Goal: Feedback & Contribution: Contribute content

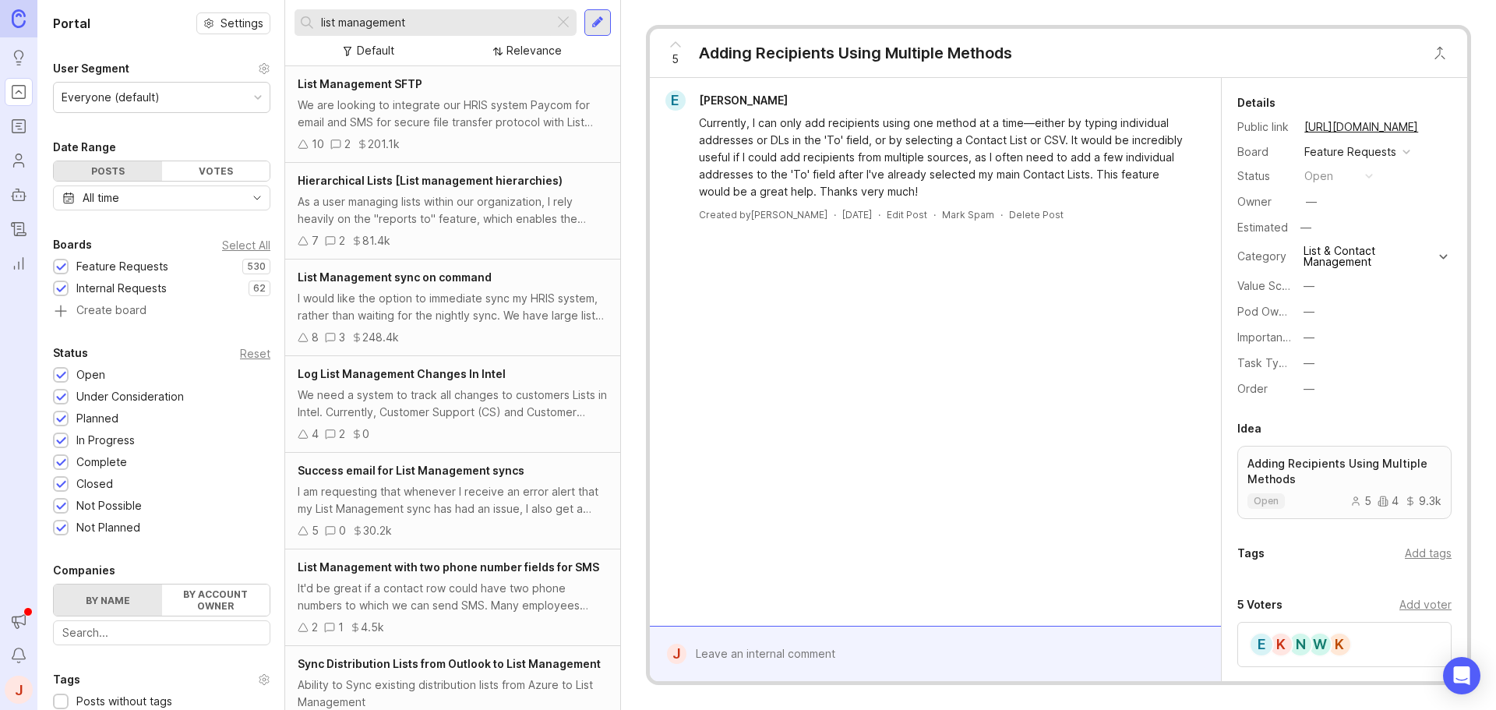
click at [427, 27] on input "list management" at bounding box center [434, 22] width 227 height 17
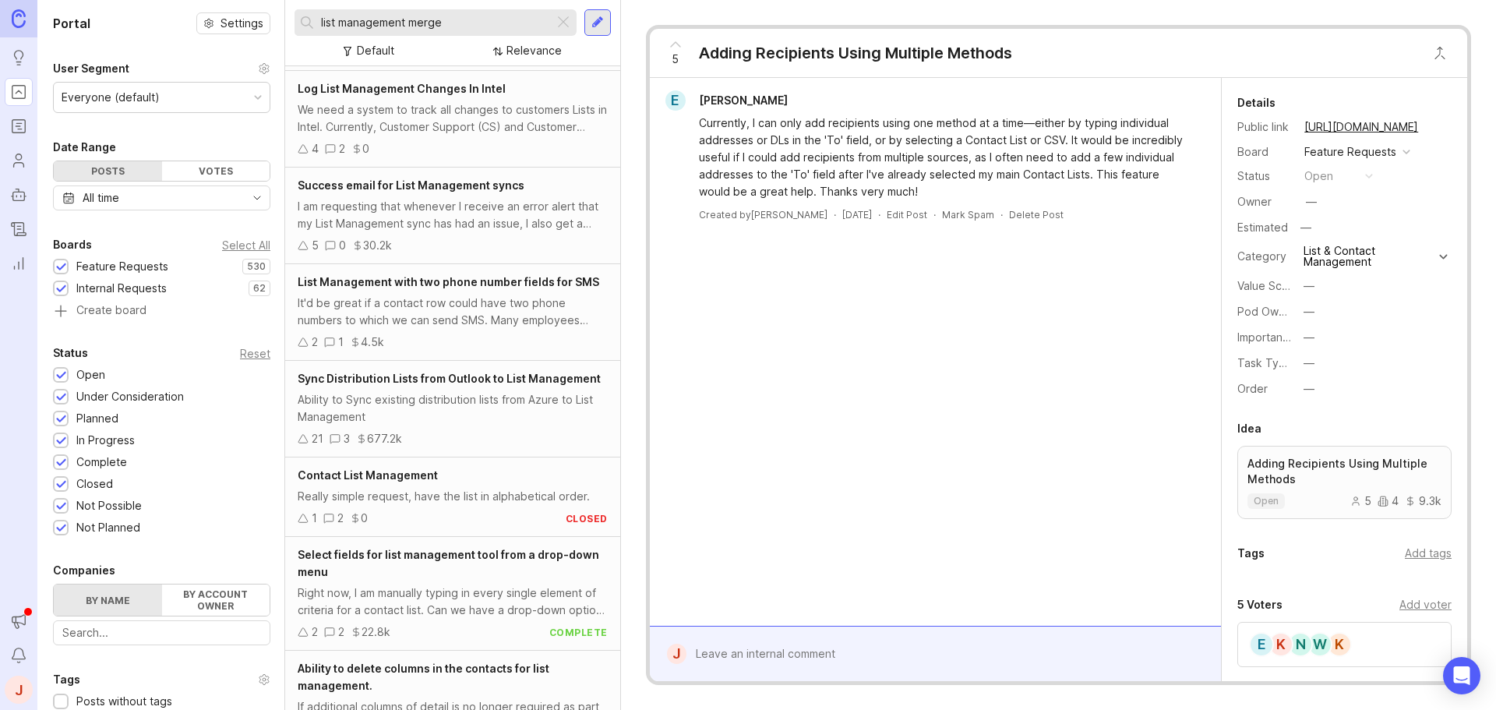
scroll to position [312, 0]
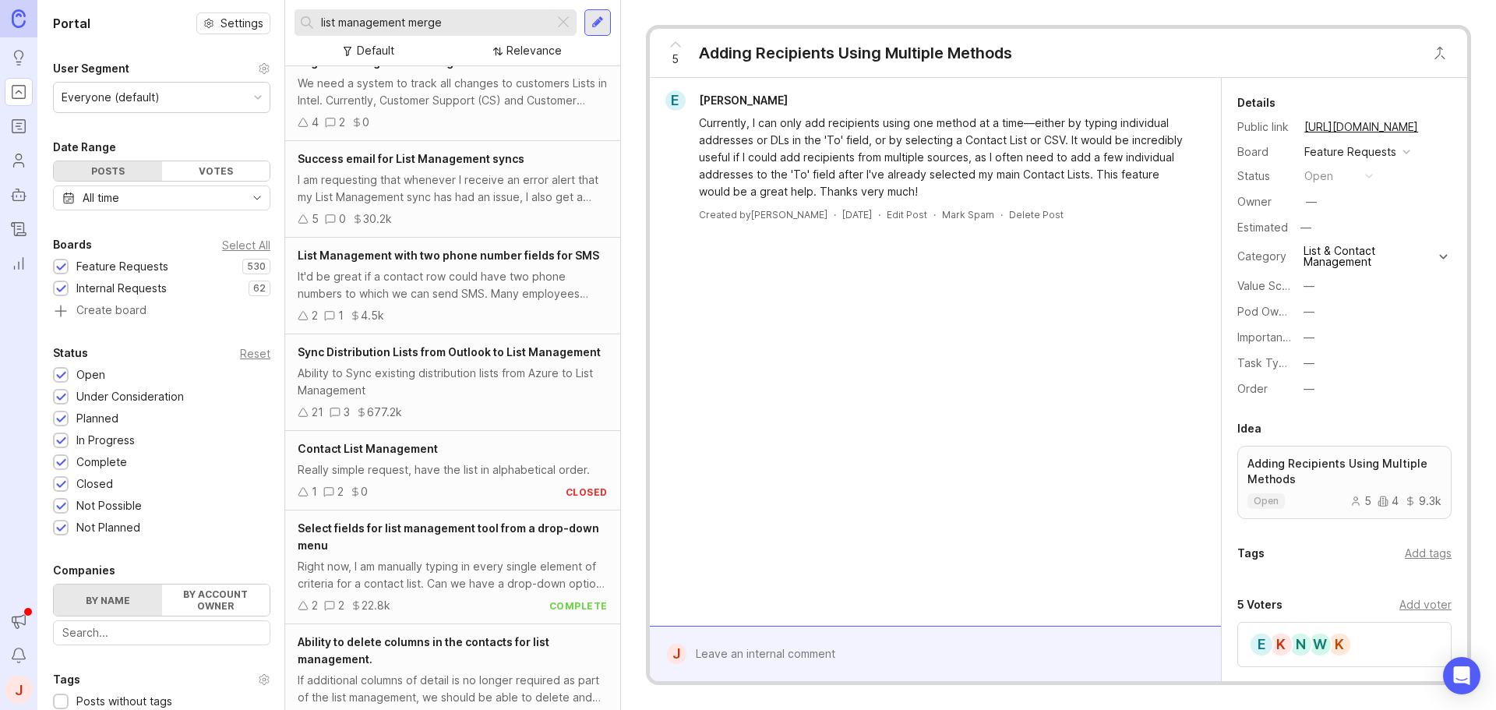
type input "list management merge"
click at [459, 488] on div "1 2 0 closed" at bounding box center [453, 491] width 310 height 17
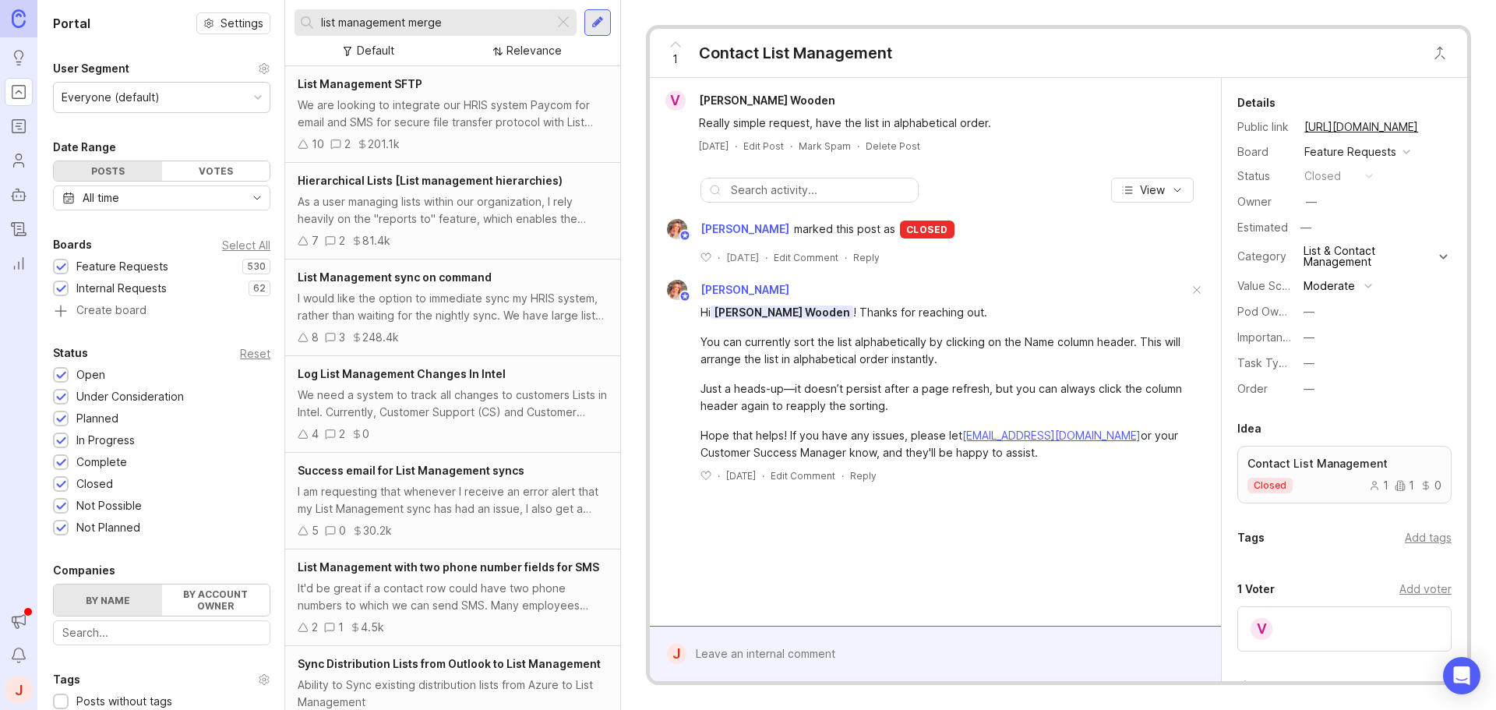
click at [597, 20] on div at bounding box center [598, 23] width 12 height 14
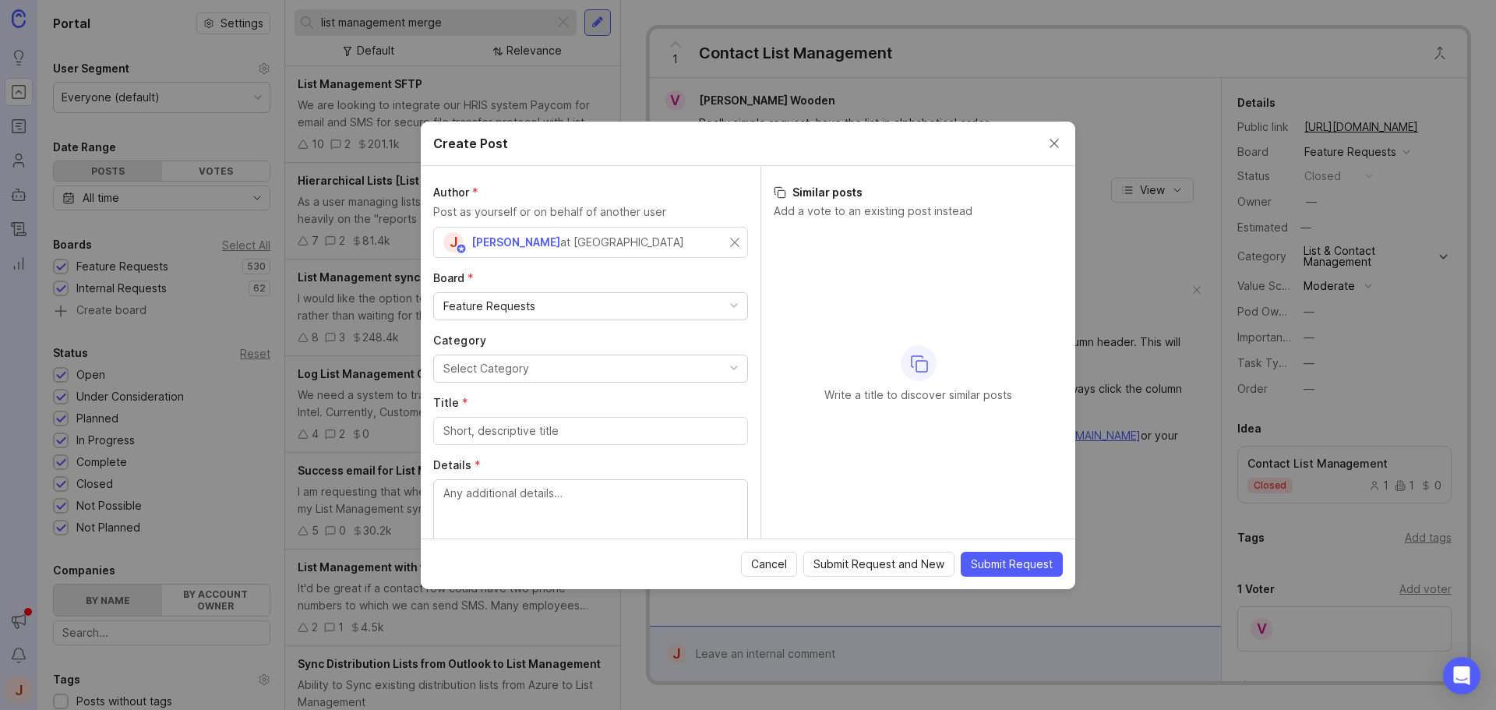
click at [715, 242] on div "J [PERSON_NAME] at ContactMonkey" at bounding box center [586, 242] width 287 height 20
click at [652, 246] on input "text" at bounding box center [590, 242] width 295 height 17
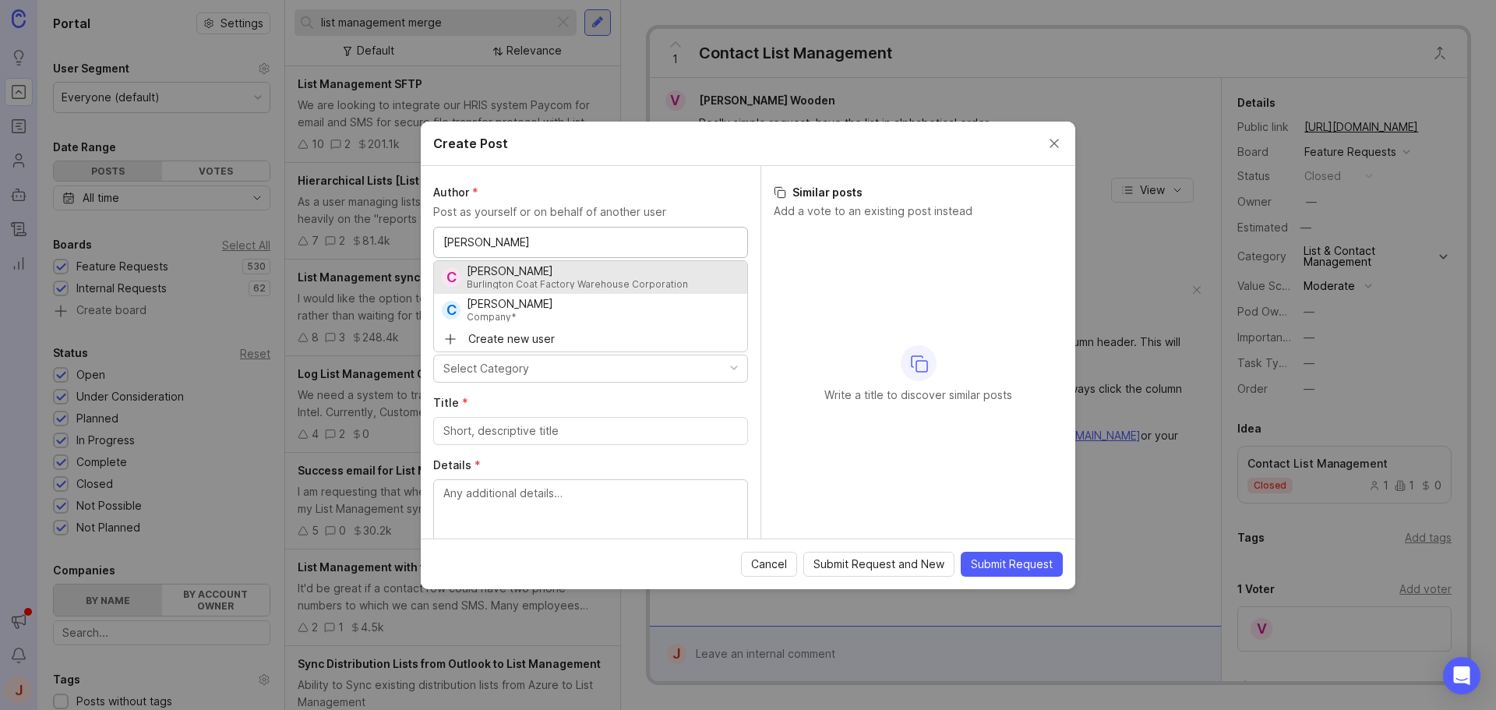
type input "[PERSON_NAME]"
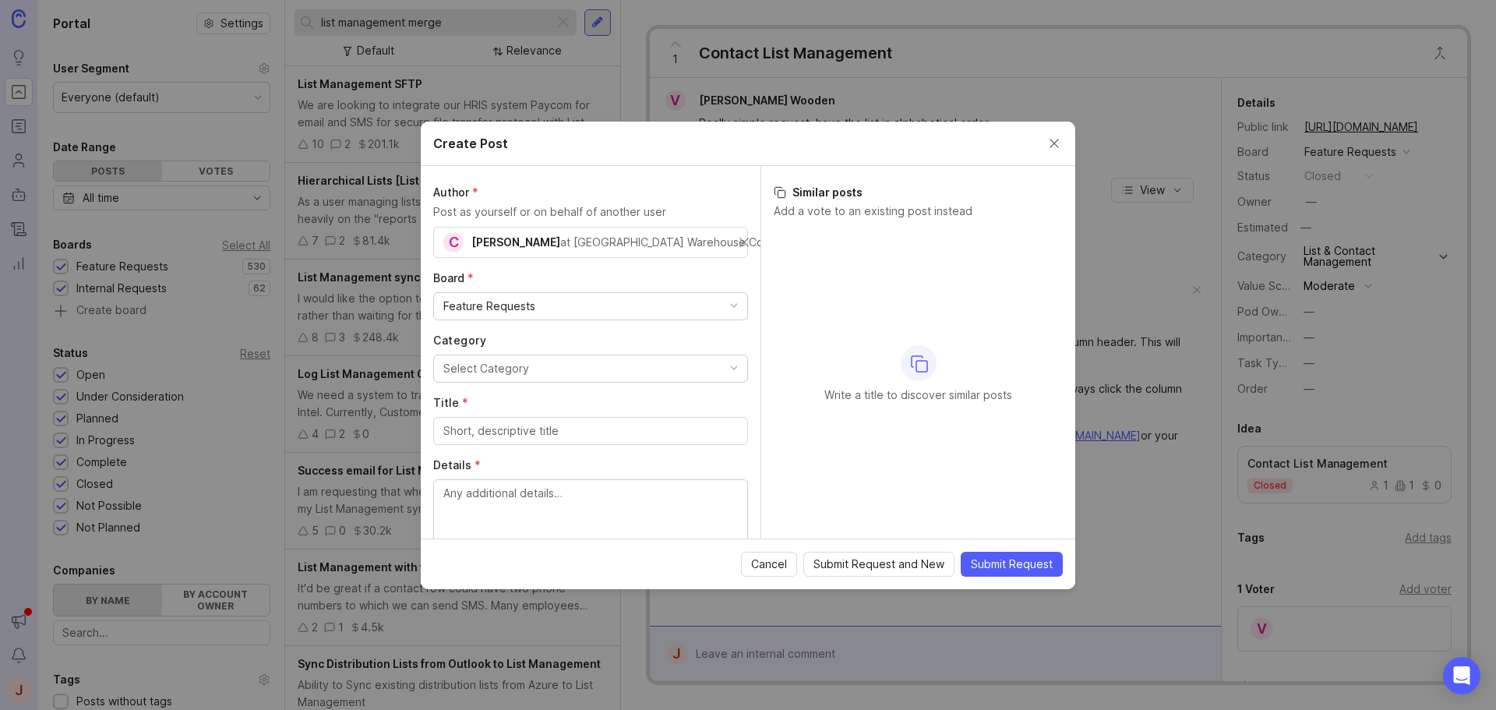
click at [552, 311] on div "Feature Requests" at bounding box center [590, 306] width 313 height 27
click at [553, 311] on div "Feature Requests" at bounding box center [590, 306] width 313 height 27
click at [518, 361] on div "Select Category" at bounding box center [486, 368] width 86 height 17
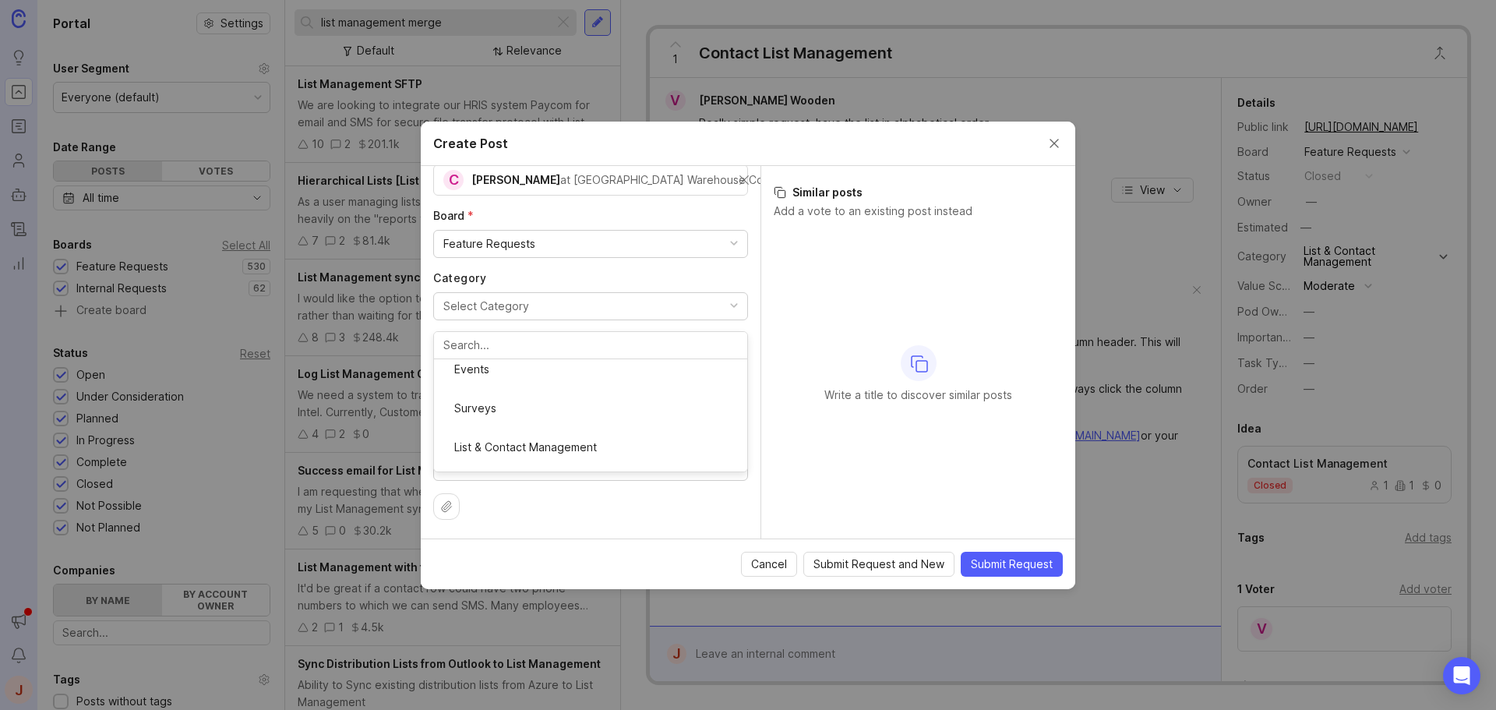
scroll to position [468, 0]
click at [507, 364] on input "Title *" at bounding box center [590, 368] width 295 height 17
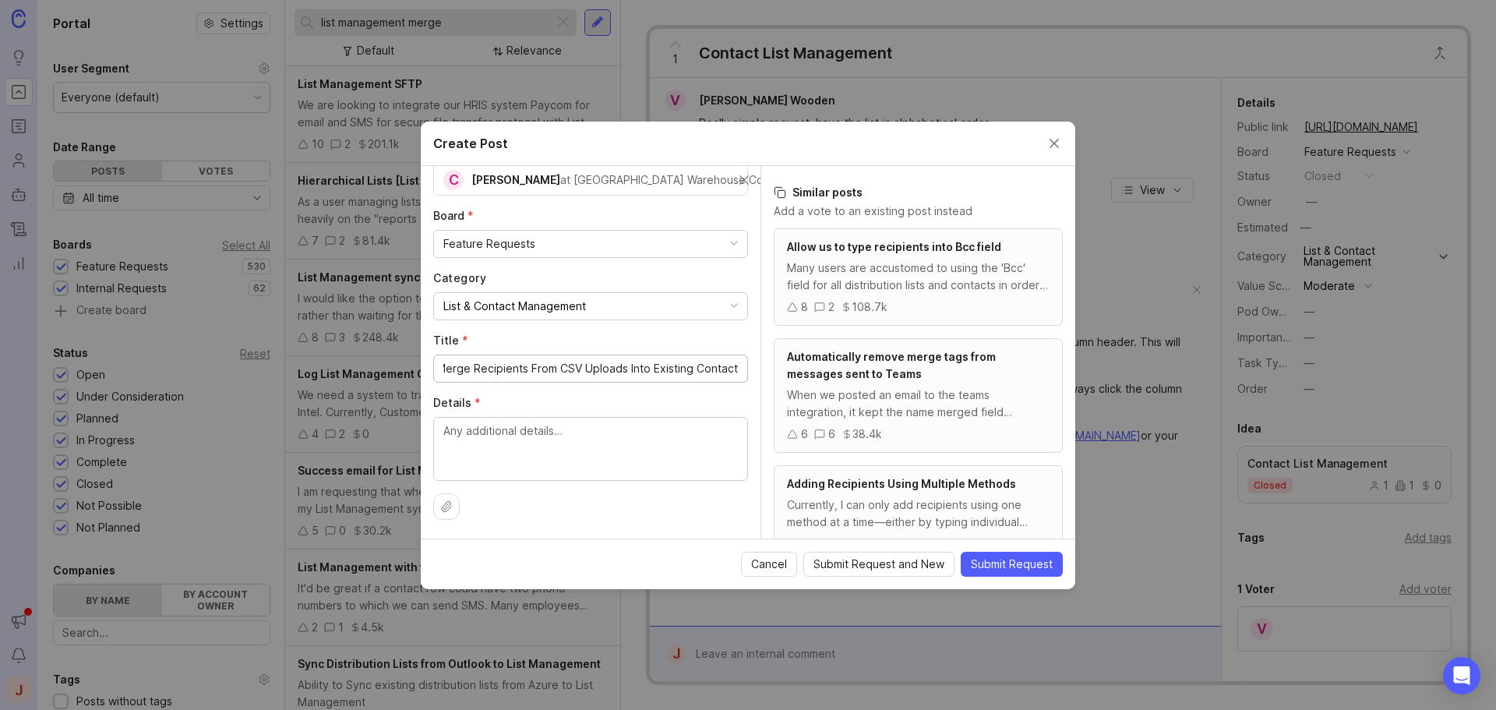
scroll to position [0, 22]
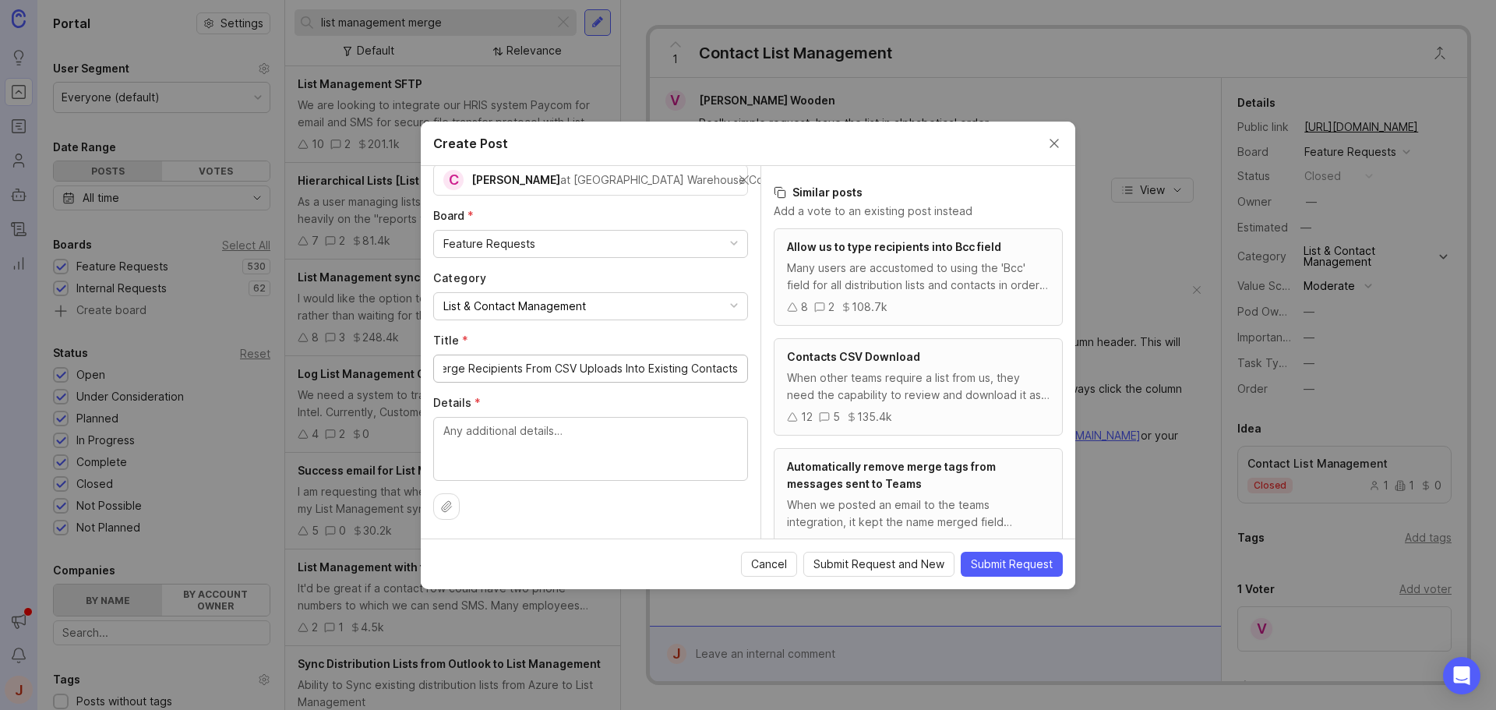
click at [497, 363] on input "Merge Recipients From CSV Uploads Into Existing Contacts" at bounding box center [590, 368] width 295 height 17
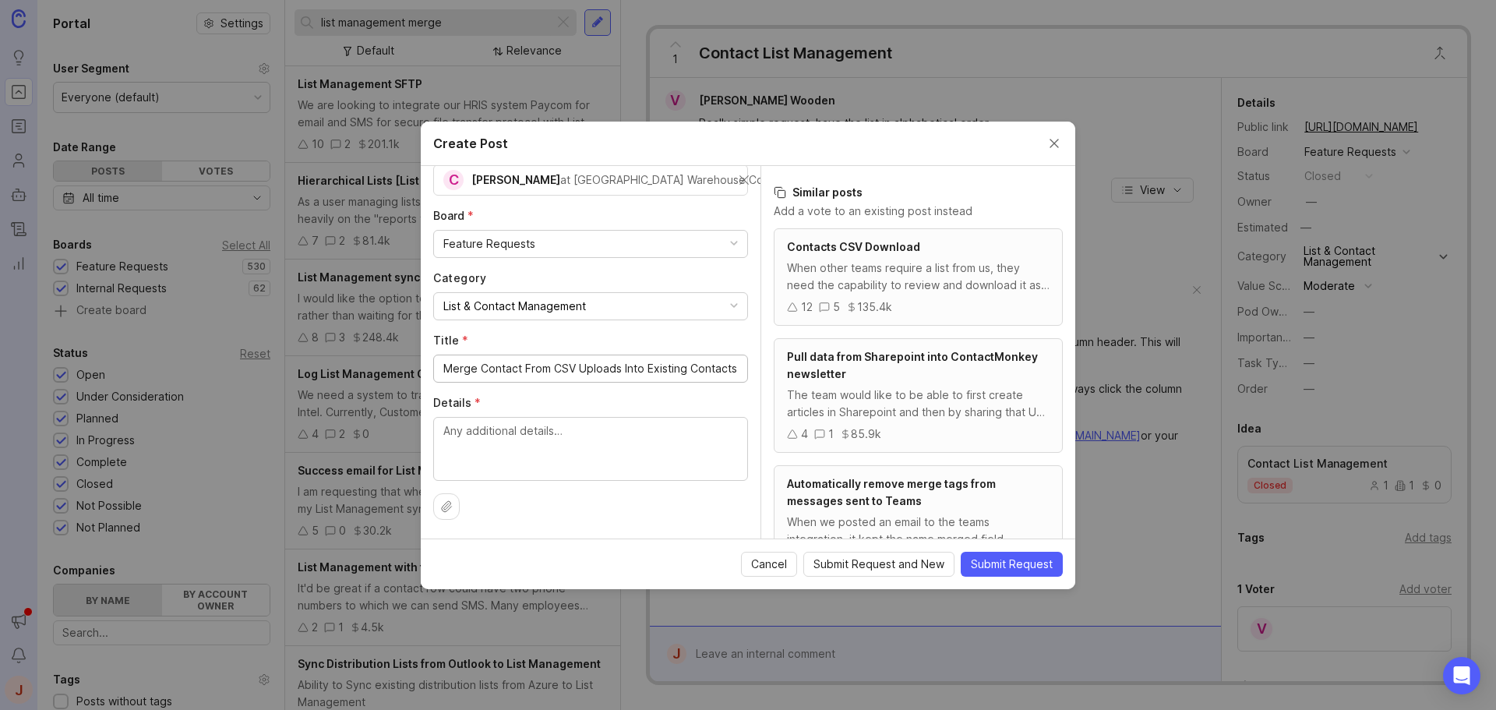
click at [620, 360] on input "Merge Contact From CSV Uploads Into Existing Contacts" at bounding box center [590, 368] width 295 height 17
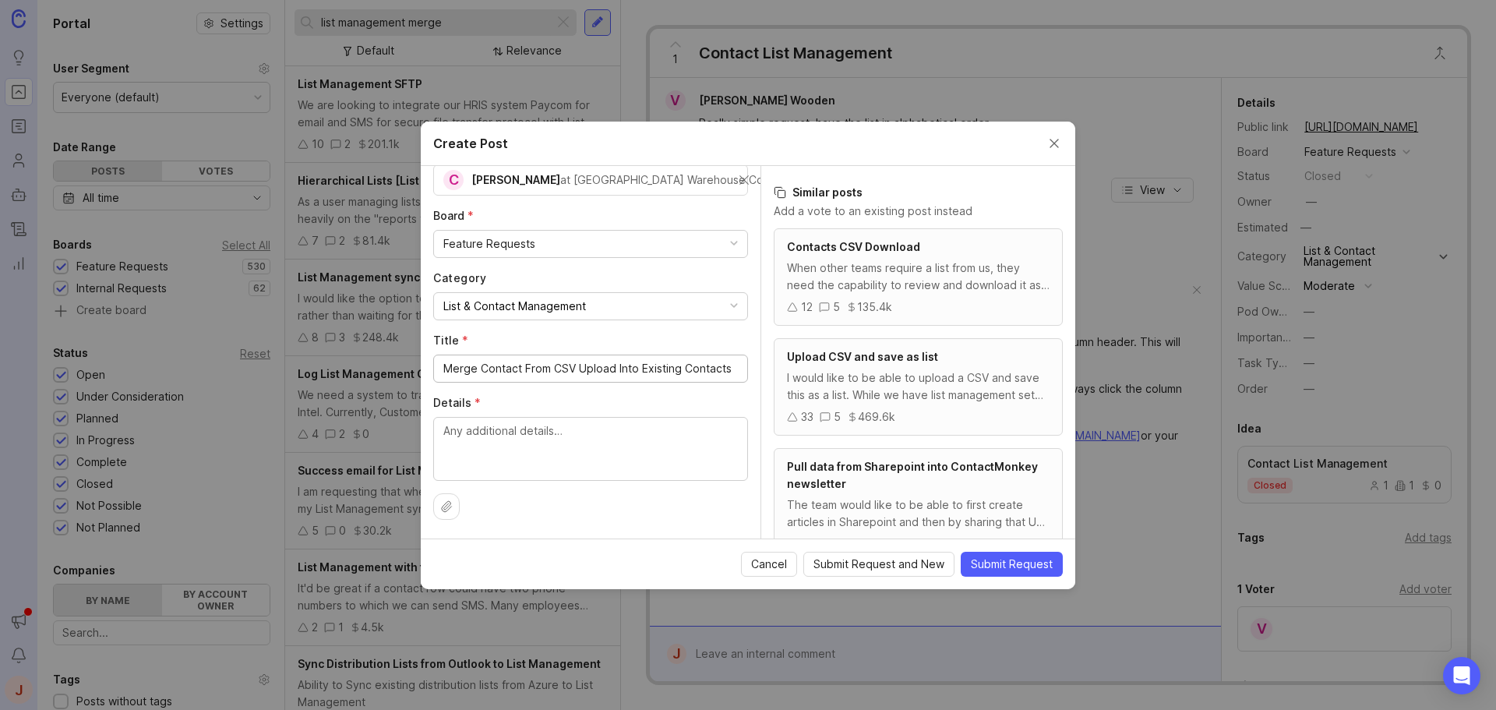
click at [680, 360] on input "Merge Contact From CSV Upload Into Existing Contacts" at bounding box center [590, 368] width 295 height 17
type input "Merge Contact From CSV Upload Into Existing Directory Contacts"
click at [582, 422] on textarea "Details *" at bounding box center [590, 447] width 295 height 51
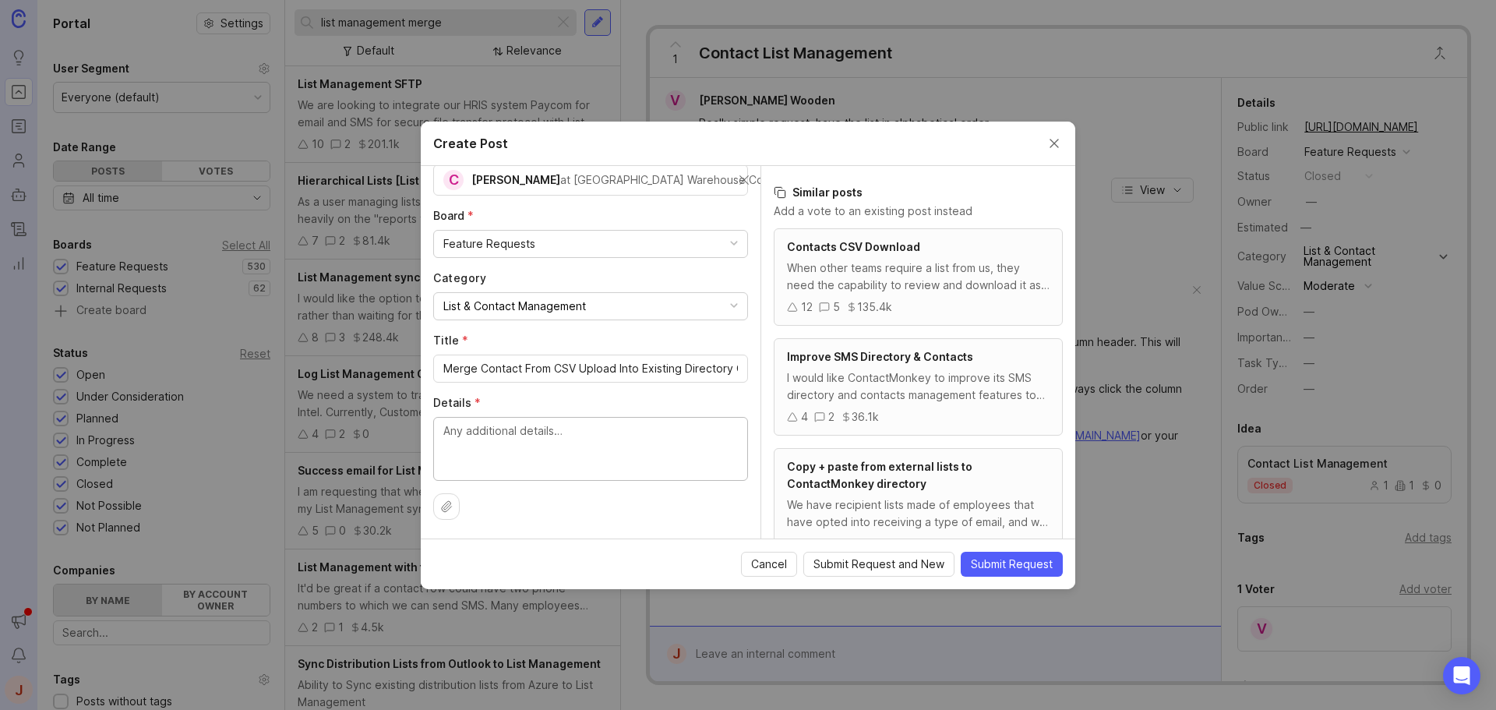
click at [474, 424] on textarea "Details *" at bounding box center [590, 447] width 295 height 51
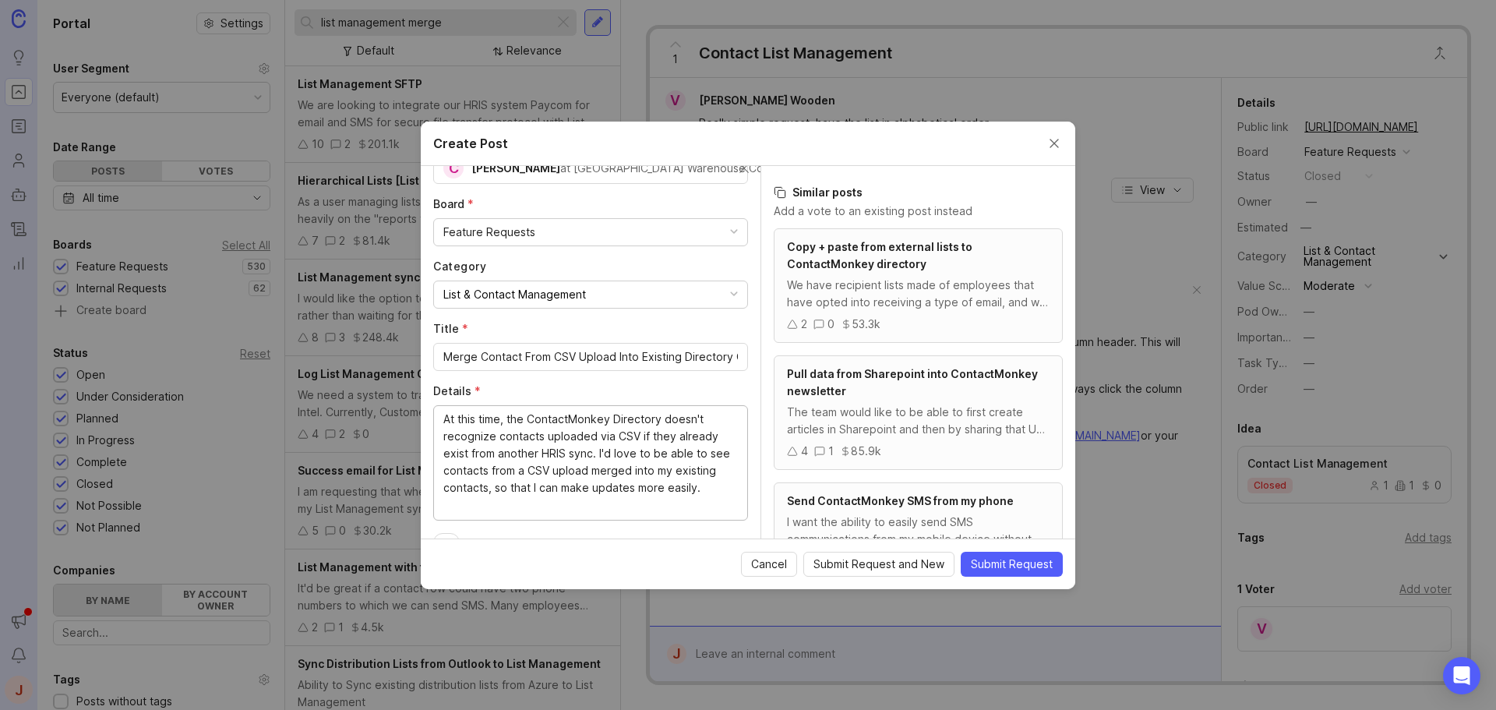
click at [632, 486] on textarea "At this time, the ContactMonkey Directory doesn't recognize contacts uploaded v…" at bounding box center [590, 462] width 295 height 103
click at [549, 506] on textarea "At this time, the ContactMonkey Directory doesn't recognize contacts uploaded v…" at bounding box center [590, 462] width 295 height 103
drag, startPoint x: 708, startPoint y: 510, endPoint x: 434, endPoint y: 412, distance: 290.4
click at [434, 412] on div "At this time, the ContactMonkey Directory doesn't recognize contacts uploaded v…" at bounding box center [590, 471] width 315 height 133
type textarea "At this time, the ContactMonkey Directory doesn't recognize contacts uploaded v…"
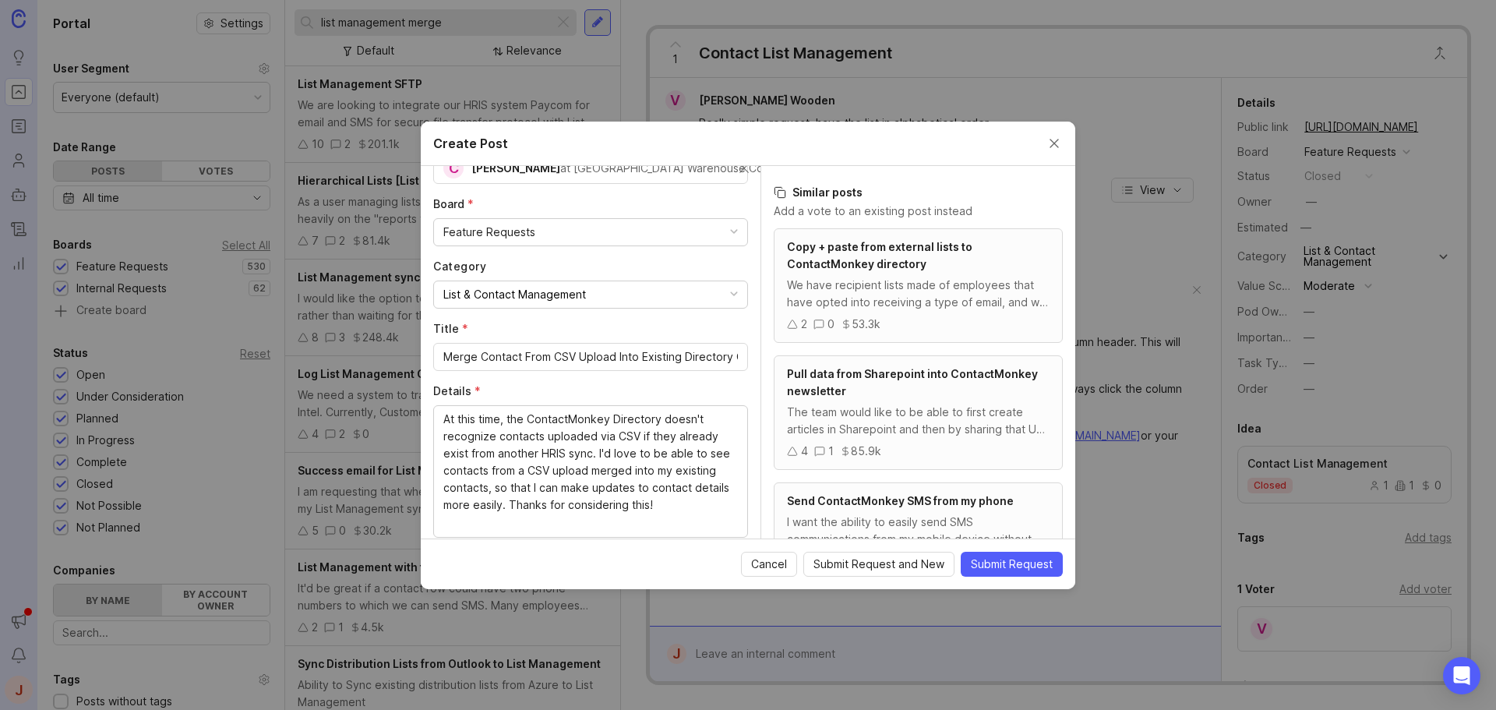
click at [486, 343] on div "Merge Contact From CSV Upload Into Existing Directory Contacts" at bounding box center [590, 357] width 315 height 28
click at [485, 348] on input "Merge Contact From CSV Upload Into Existing Directory Contacts" at bounding box center [590, 356] width 295 height 17
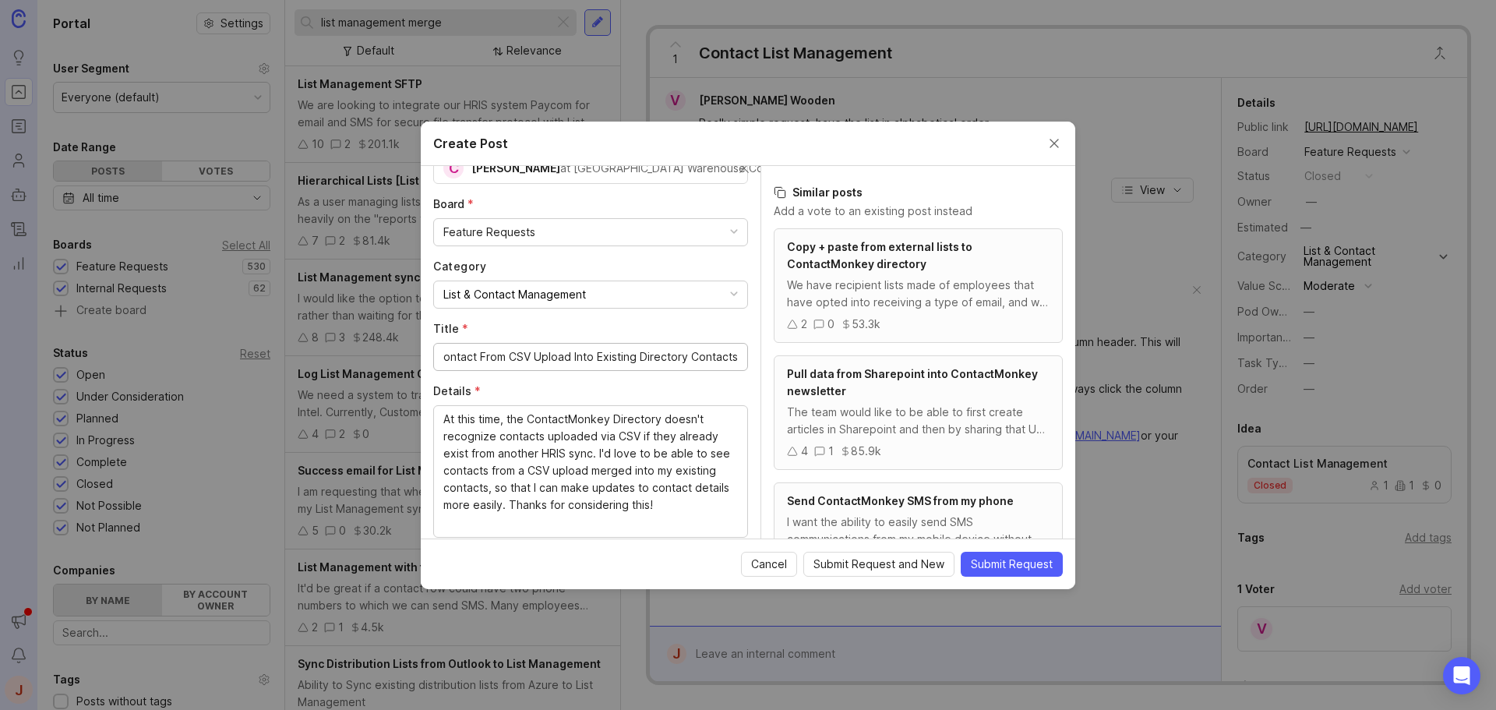
click at [485, 348] on input "Merge Contact From CSV Upload Into Existing Directory Contacts" at bounding box center [590, 356] width 295 height 17
click at [491, 361] on input "Merge Contact From CSV Upload Into Existing Directory Contacts" at bounding box center [590, 356] width 295 height 17
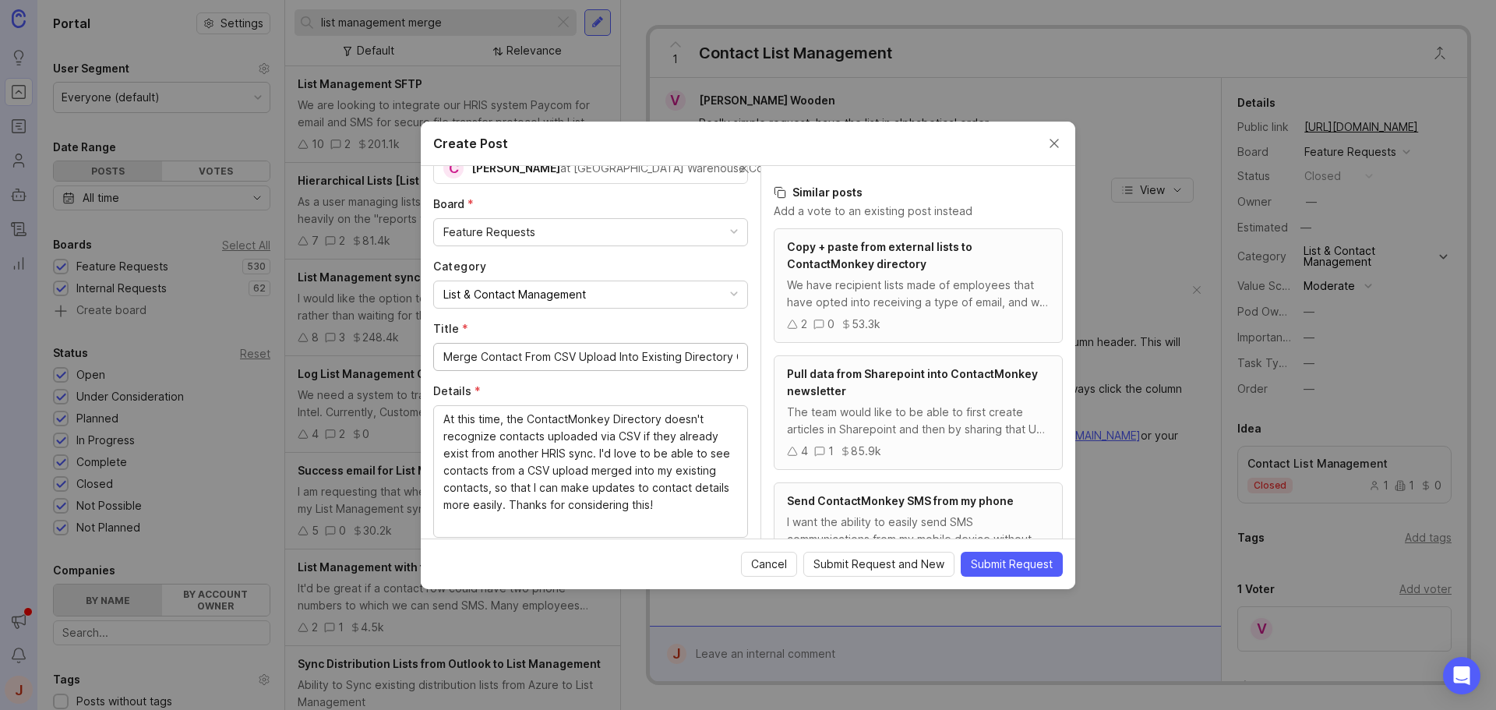
click at [491, 361] on input "Merge Contact From CSV Upload Into Existing Directory Contacts" at bounding box center [590, 356] width 295 height 17
paste input "SV Upload Contacts With"
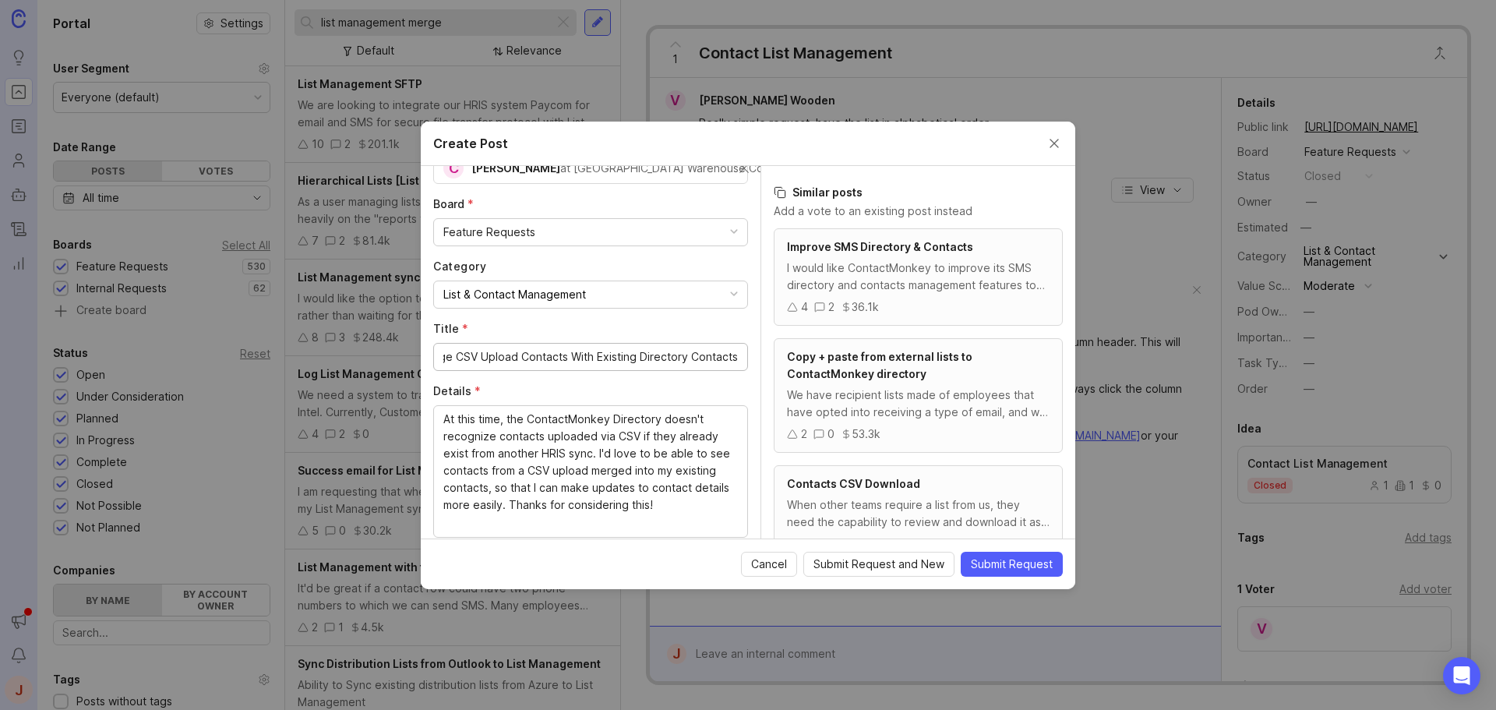
type input "Merge CSV Upload Contacts With Existing Directory Contacts"
click at [560, 440] on textarea "At this time, the ContactMonkey Directory doesn't recognize contacts uploaded v…" at bounding box center [590, 471] width 295 height 120
paste textarea "Currently, the ContactMonkey Directory doesn't recognise contacts uploaded via …"
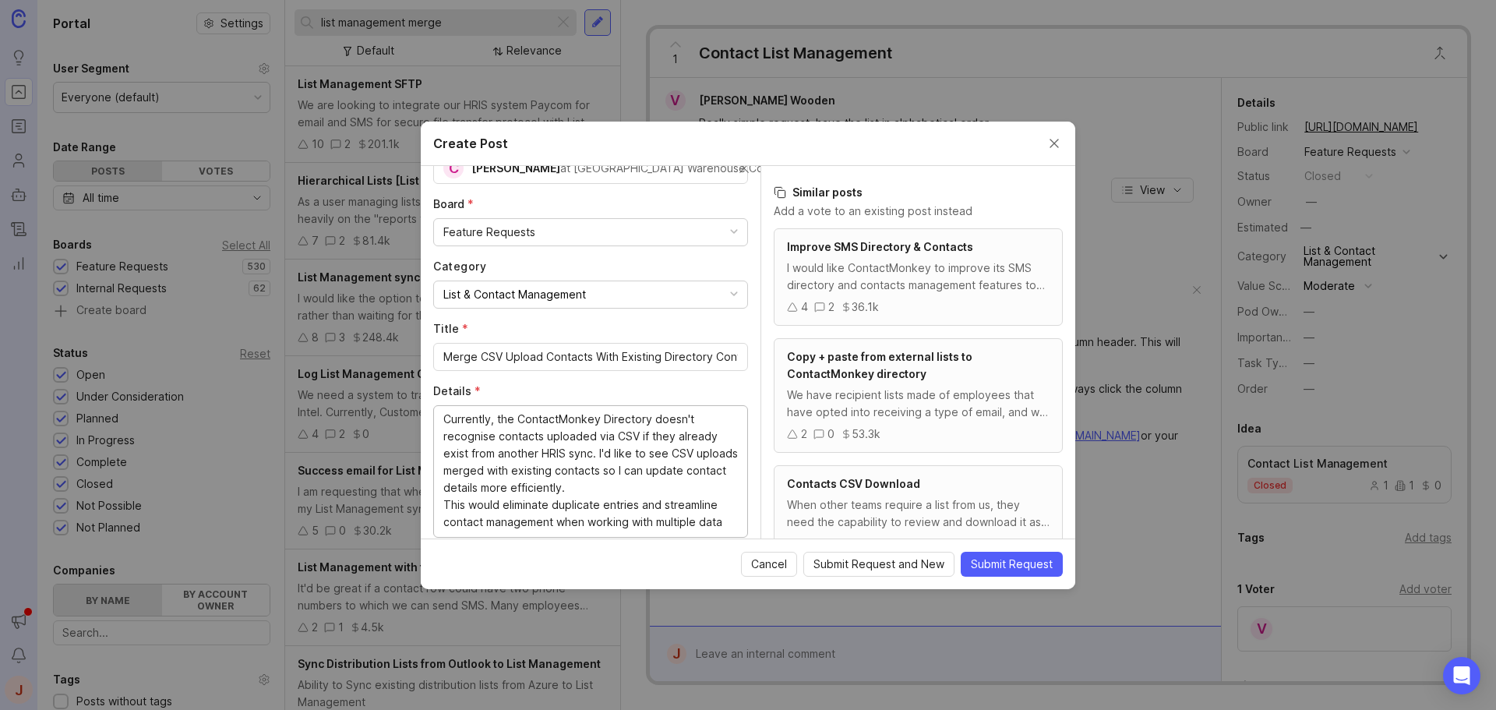
scroll to position [111, 0]
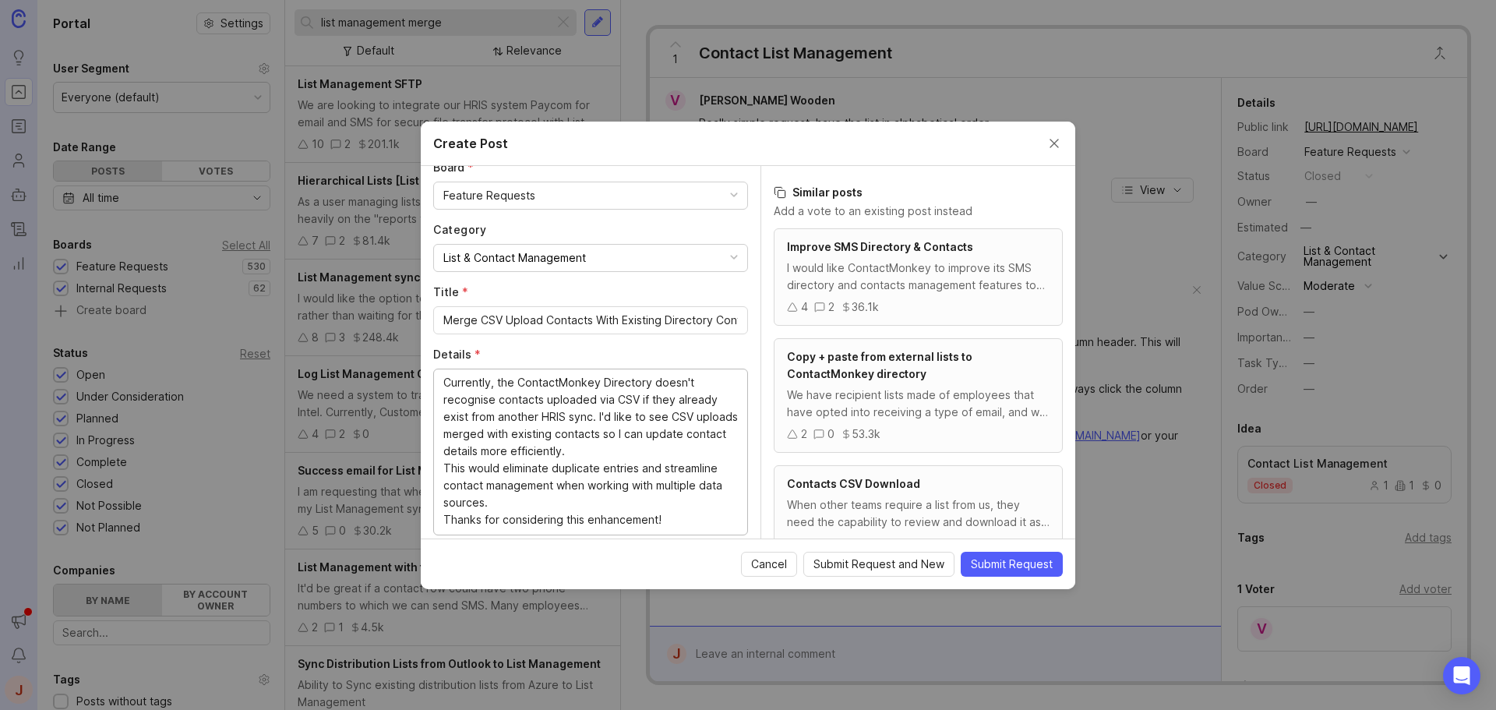
click at [617, 447] on textarea "Currently, the ContactMonkey Directory doesn't recognise contacts uploaded via …" at bounding box center [590, 451] width 295 height 154
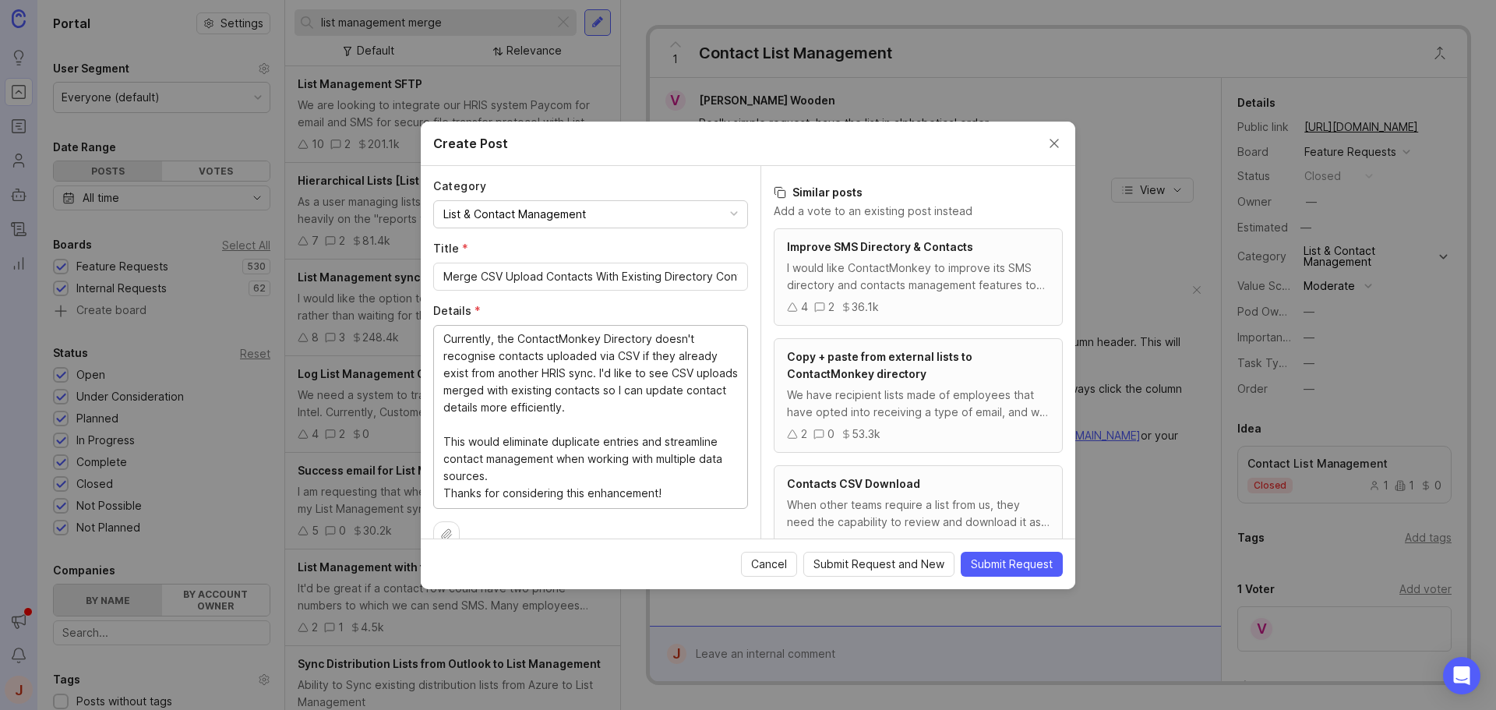
scroll to position [194, 0]
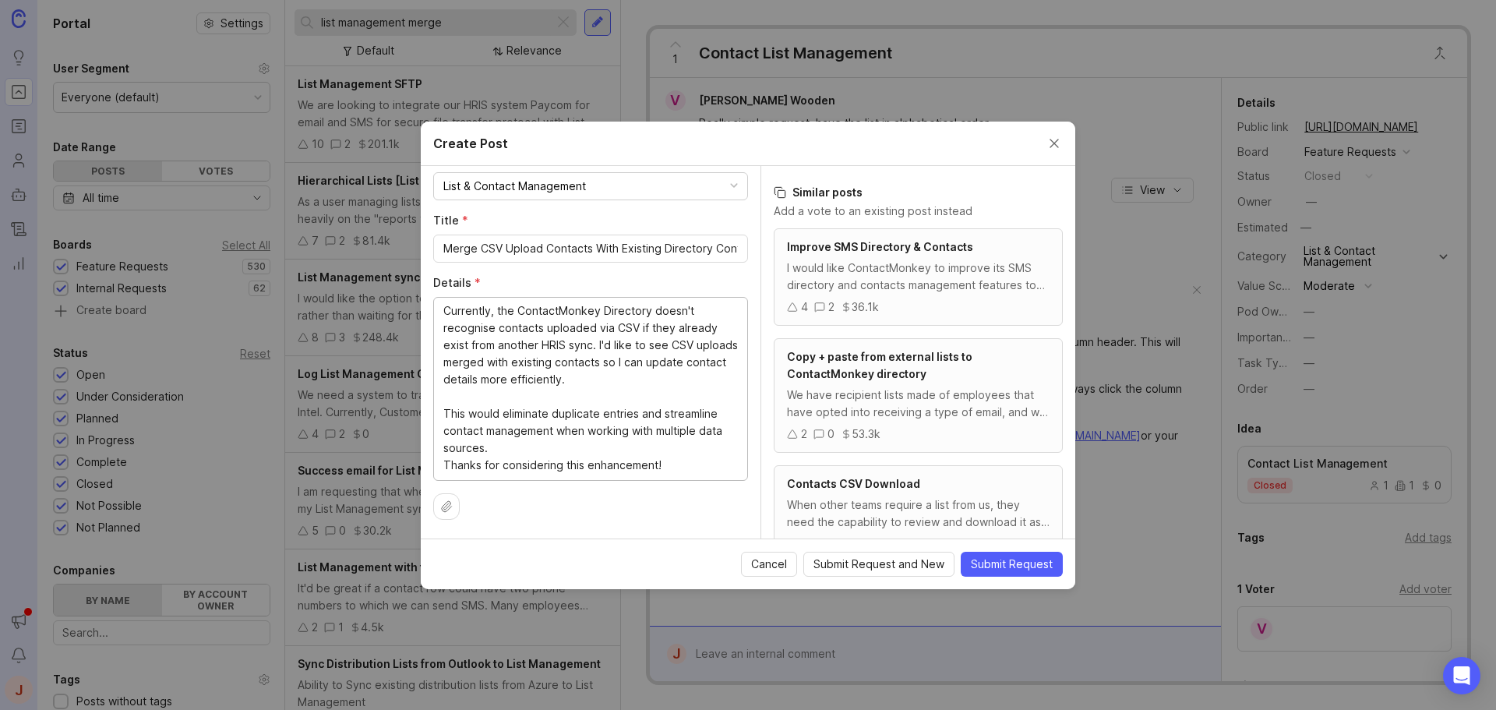
click at [566, 440] on textarea "Currently, the ContactMonkey Directory doesn't recognise contacts uploaded via …" at bounding box center [590, 387] width 295 height 171
drag, startPoint x: 659, startPoint y: 401, endPoint x: 500, endPoint y: 396, distance: 158.3
click at [500, 396] on textarea "Currently, the ContactMonkey Directory doesn't recognise contacts uploaded via …" at bounding box center [590, 387] width 295 height 171
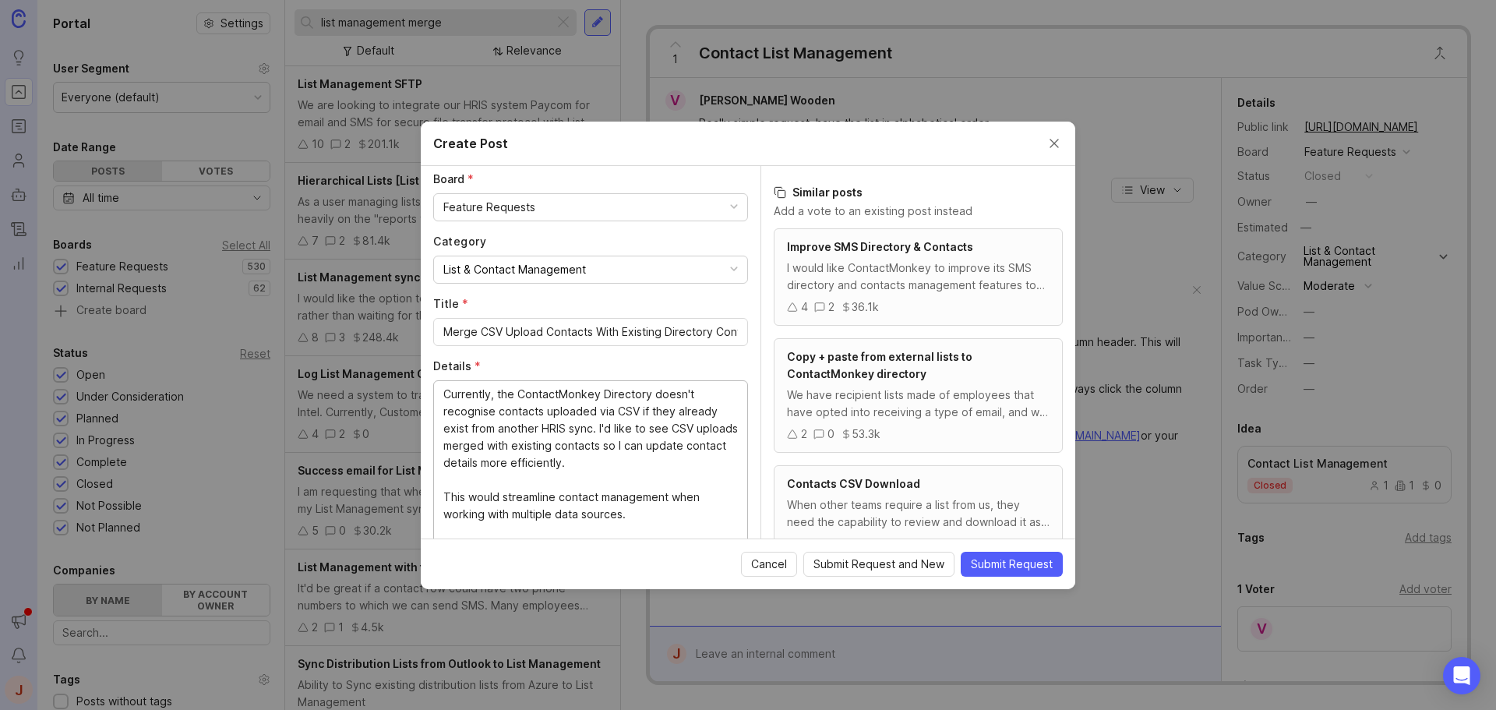
scroll to position [194, 0]
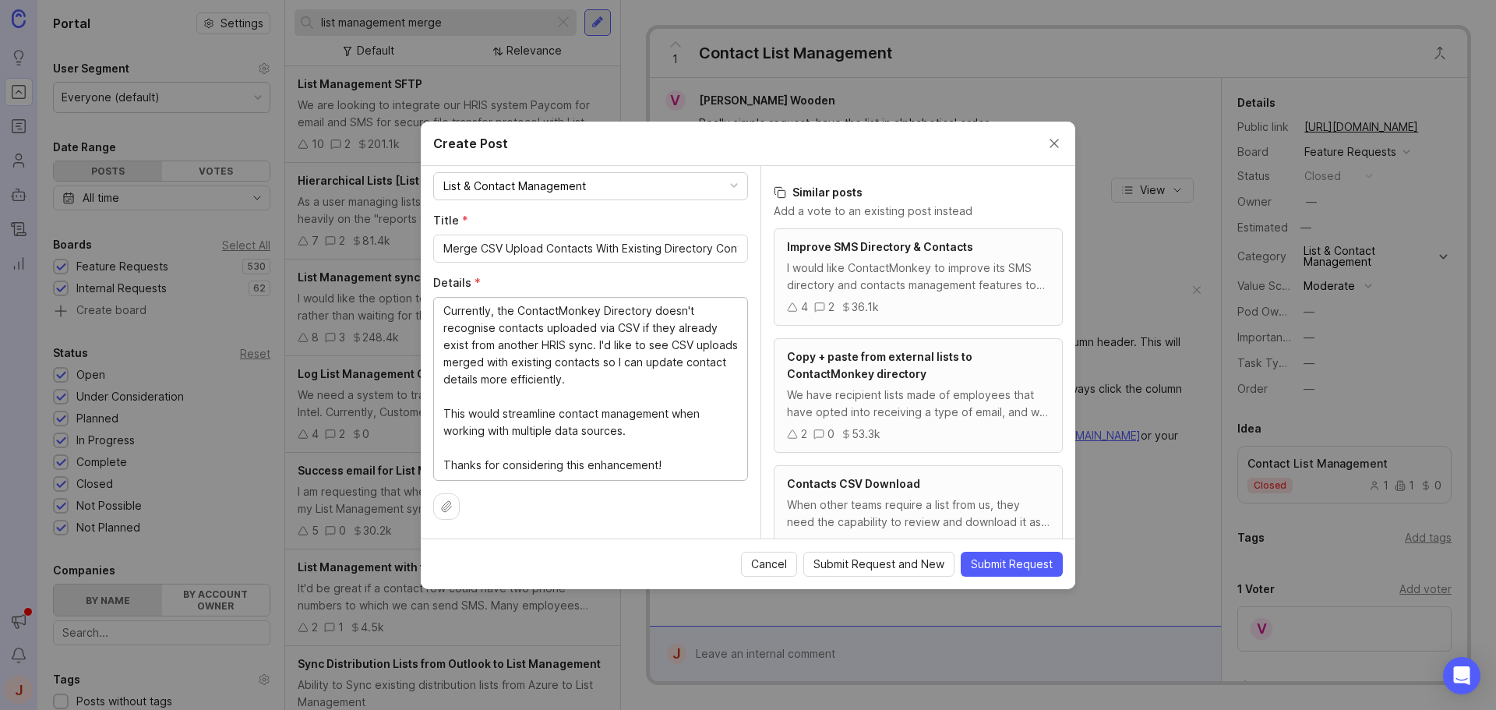
click at [523, 334] on textarea "Currently, the ContactMonkey Directory doesn't recognise contacts uploaded via …" at bounding box center [590, 387] width 295 height 171
click at [671, 447] on textarea "Currently, the ContactMonkey Directory doesn't recognise contacts uploaded via …" at bounding box center [590, 387] width 295 height 171
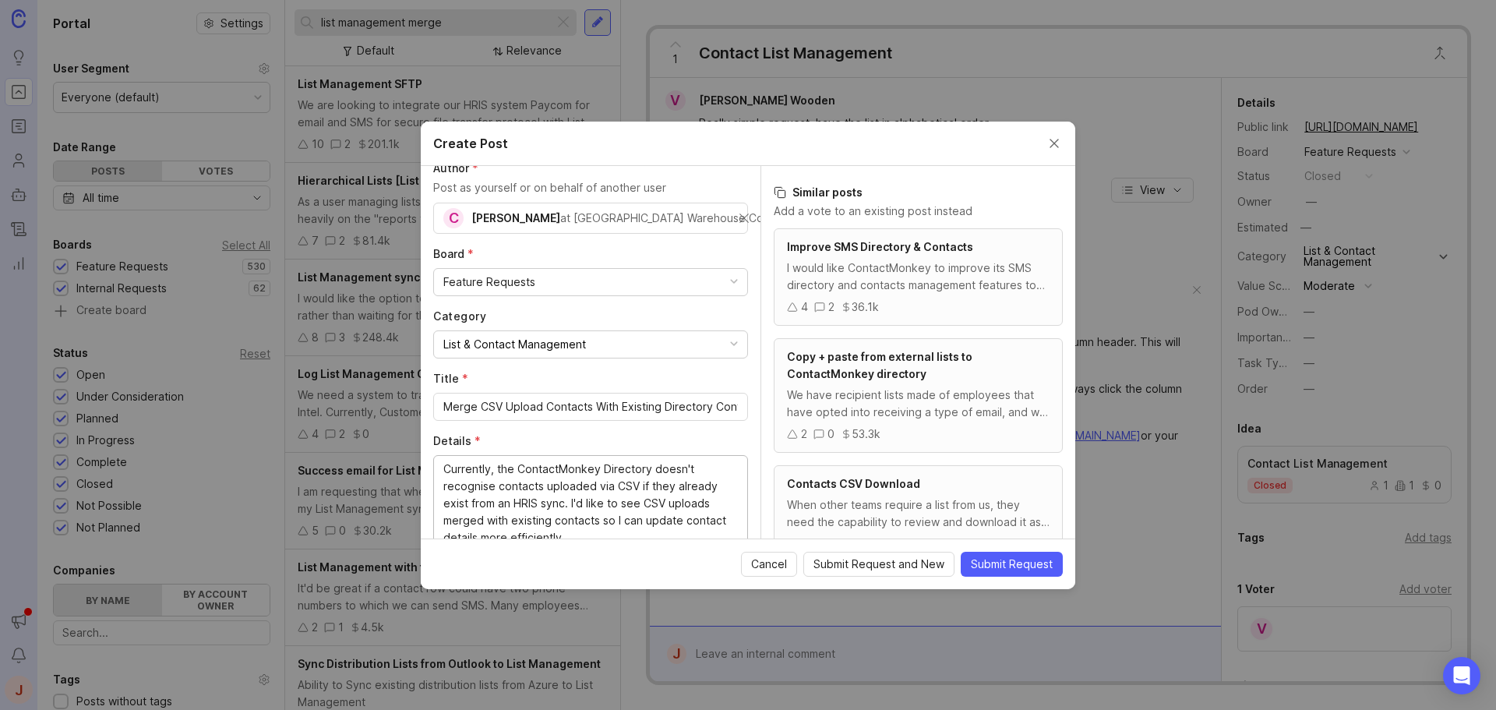
scroll to position [0, 0]
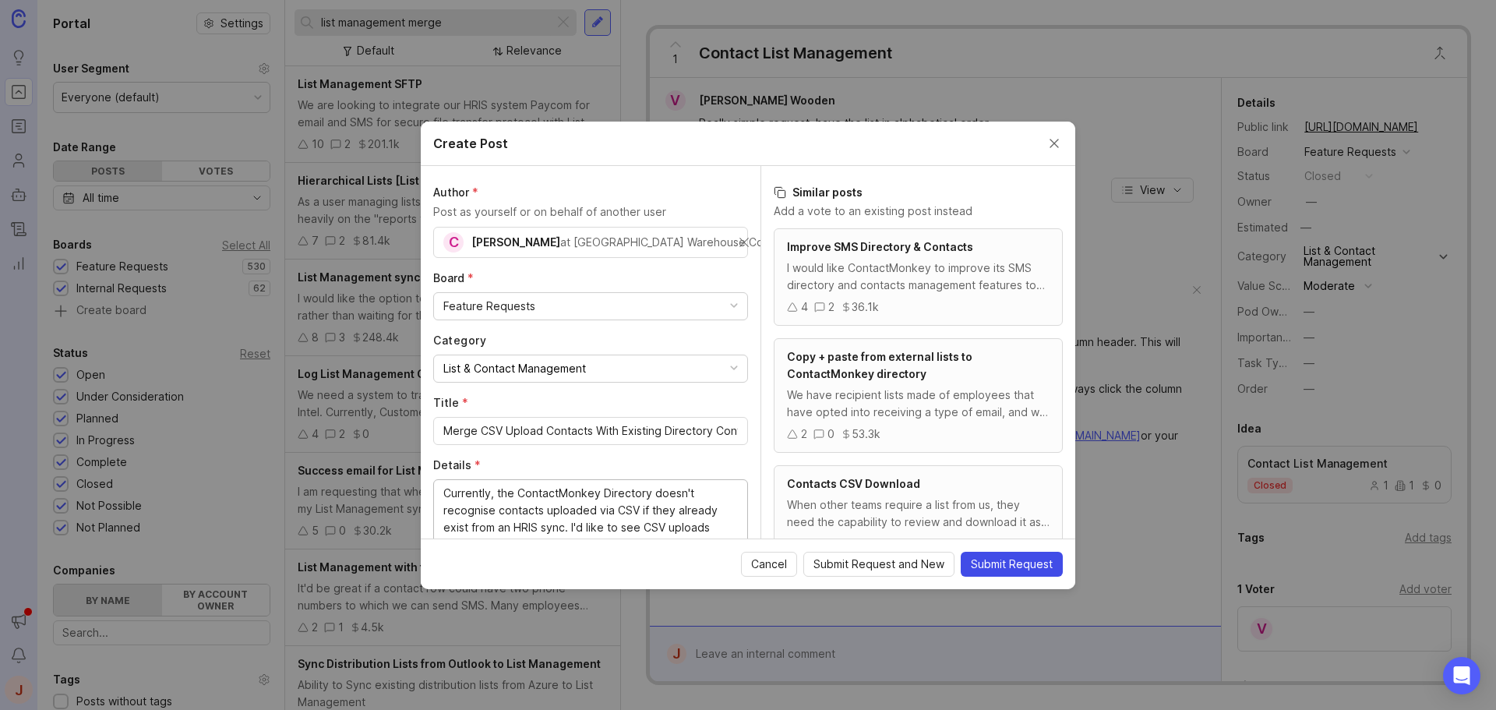
type textarea "Currently, the ContactMonkey Directory doesn't recognise contacts uploaded via …"
click at [994, 557] on span "Submit Request" at bounding box center [1012, 565] width 82 height 16
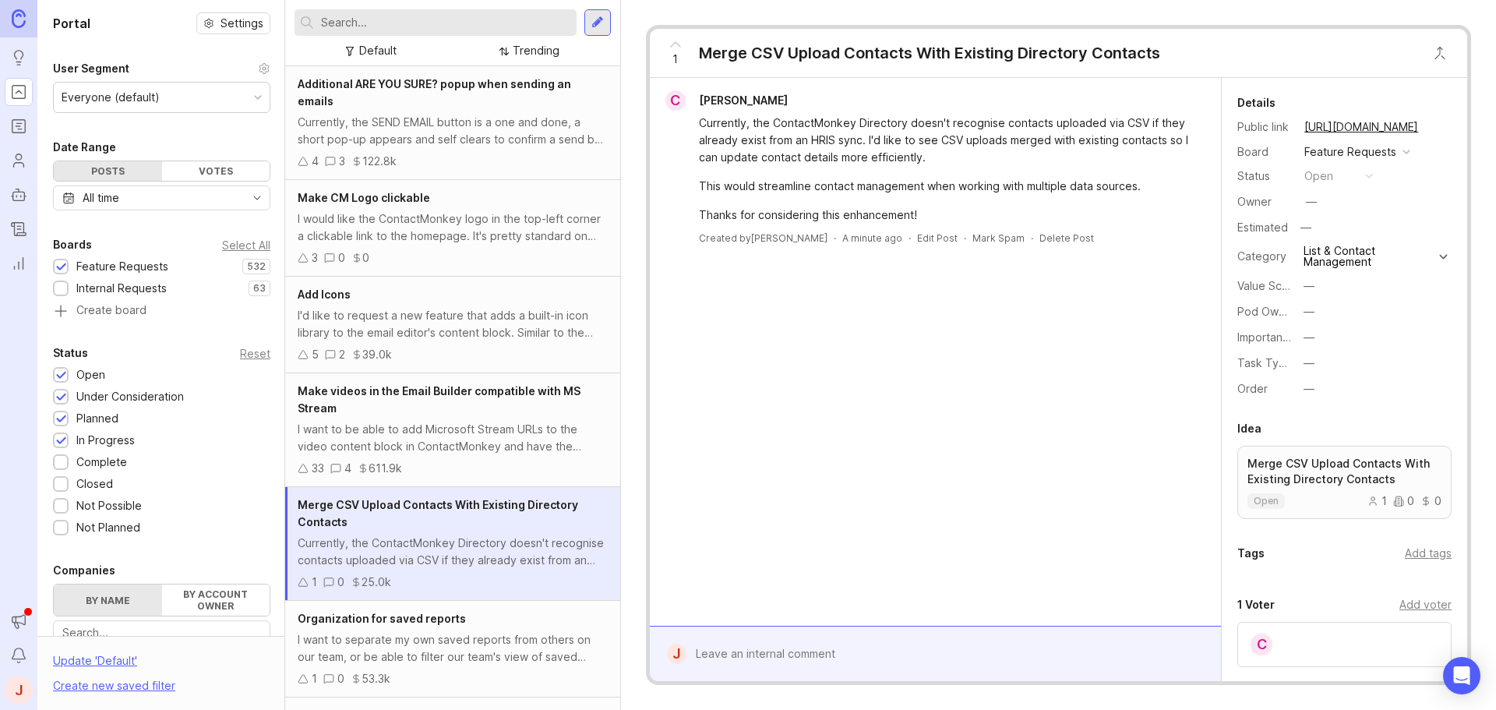
click at [1441, 124] on div "Details Public link https://feedback.contactmonkey.com/feature-requests/p/merge…" at bounding box center [1345, 247] width 246 height 306
click at [1433, 124] on button "copy icon" at bounding box center [1434, 127] width 22 height 22
